Goal: Task Accomplishment & Management: Use online tool/utility

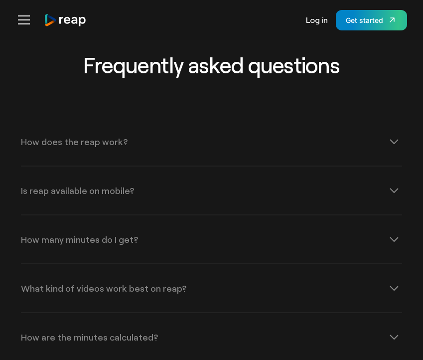
scroll to position [2842, 0]
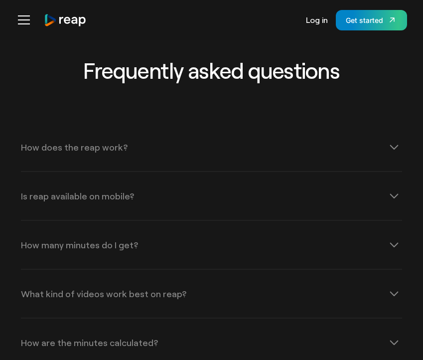
click at [108, 152] on div "How does the reap work?" at bounding box center [74, 147] width 107 height 9
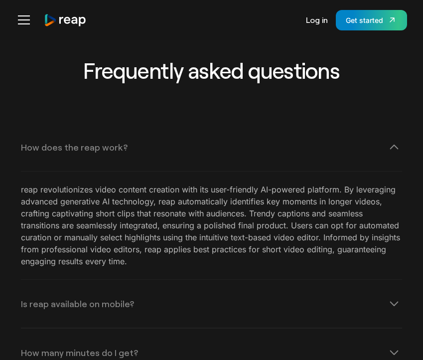
click at [108, 152] on div "How does the reap work?" at bounding box center [74, 147] width 107 height 9
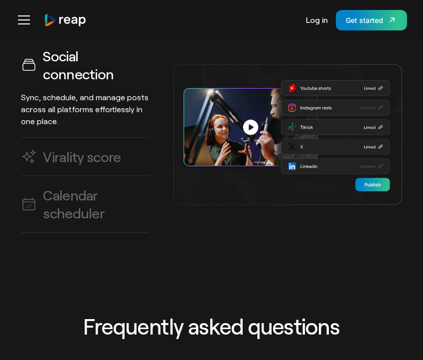
scroll to position [2592, 0]
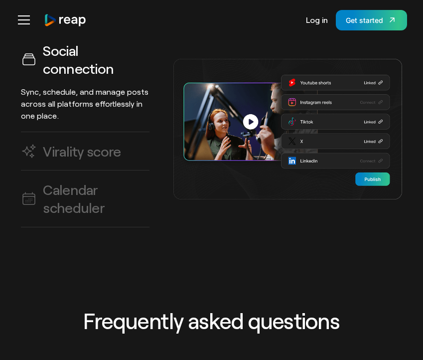
click at [108, 157] on h3 "Virality score" at bounding box center [82, 151] width 78 height 18
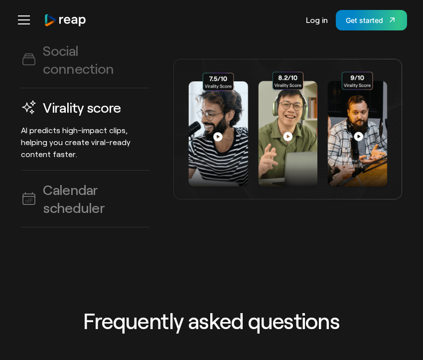
click at [85, 208] on h3 "Calendar scheduler" at bounding box center [96, 198] width 107 height 36
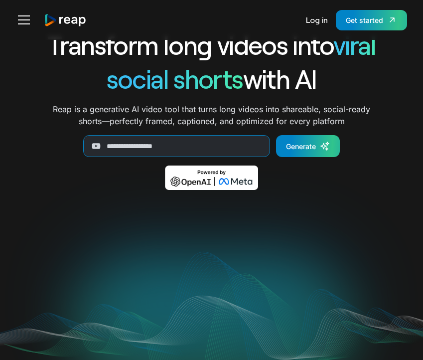
scroll to position [0, 0]
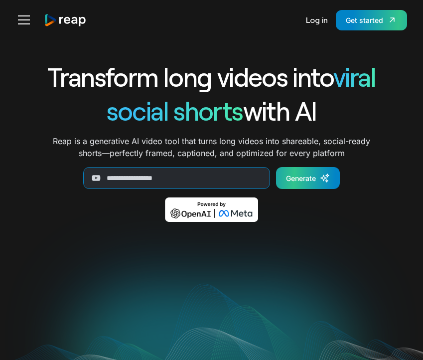
click at [296, 187] on link "Generate" at bounding box center [308, 178] width 64 height 22
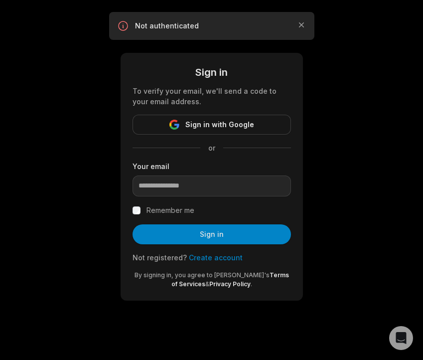
click at [329, 171] on div "Sign in To verify your email, we'll send a code to your email address. Sign in …" at bounding box center [211, 162] width 423 height 325
click at [298, 23] on icon "button" at bounding box center [302, 25] width 10 height 10
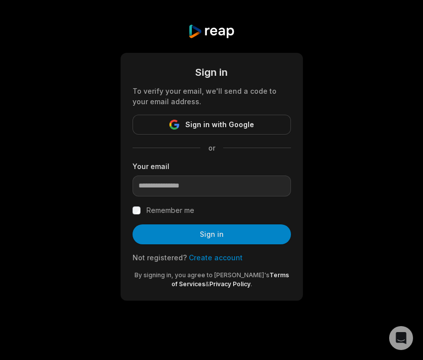
click at [357, 254] on div "Sign in To verify your email, we'll send a code to your email address. Sign in …" at bounding box center [211, 162] width 423 height 325
